Goal: Transaction & Acquisition: Purchase product/service

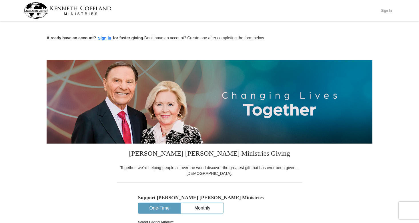
click at [387, 11] on button "Sign In" at bounding box center [386, 10] width 17 height 9
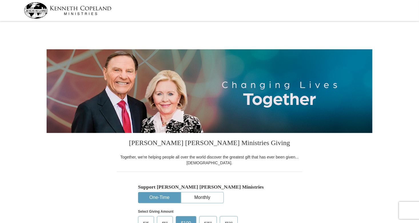
select select "NC"
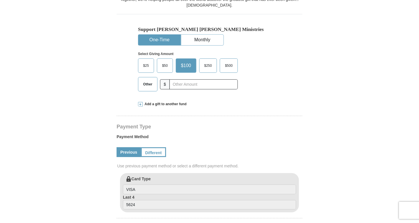
scroll to position [205, 0]
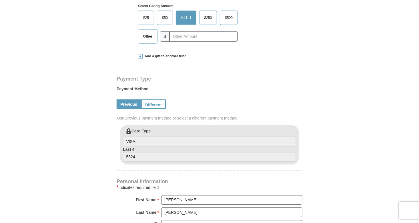
click at [147, 38] on span "Other" at bounding box center [147, 36] width 15 height 9
click at [0, 0] on input "Other" at bounding box center [0, 0] width 0 height 0
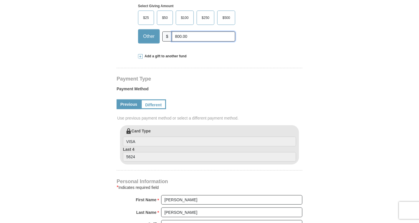
type input "800.00"
drag, startPoint x: 173, startPoint y: 200, endPoint x: 162, endPoint y: 200, distance: 11.2
click at [162, 200] on input "[PERSON_NAME]" at bounding box center [231, 200] width 141 height 10
type input "[PERSON_NAME]"
click at [328, 135] on form "[PERSON_NAME] [PERSON_NAME] Ministries Giving Together, we're helping people al…" at bounding box center [210, 126] width 326 height 616
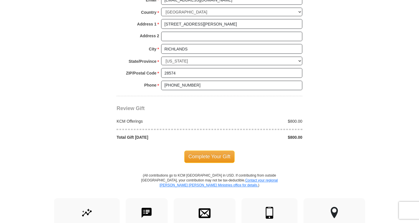
scroll to position [464, 0]
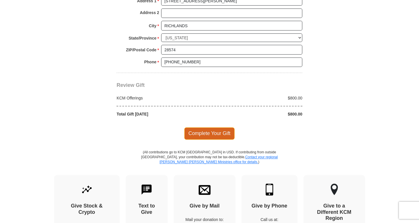
click at [217, 127] on span "Complete Your Gift" at bounding box center [209, 133] width 51 height 12
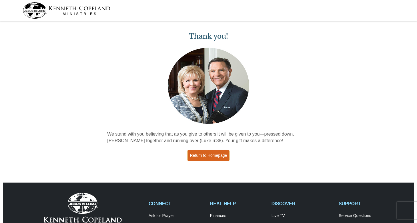
click at [196, 156] on link "Return to Homepage" at bounding box center [209, 155] width 42 height 11
